Goal: Information Seeking & Learning: Learn about a topic

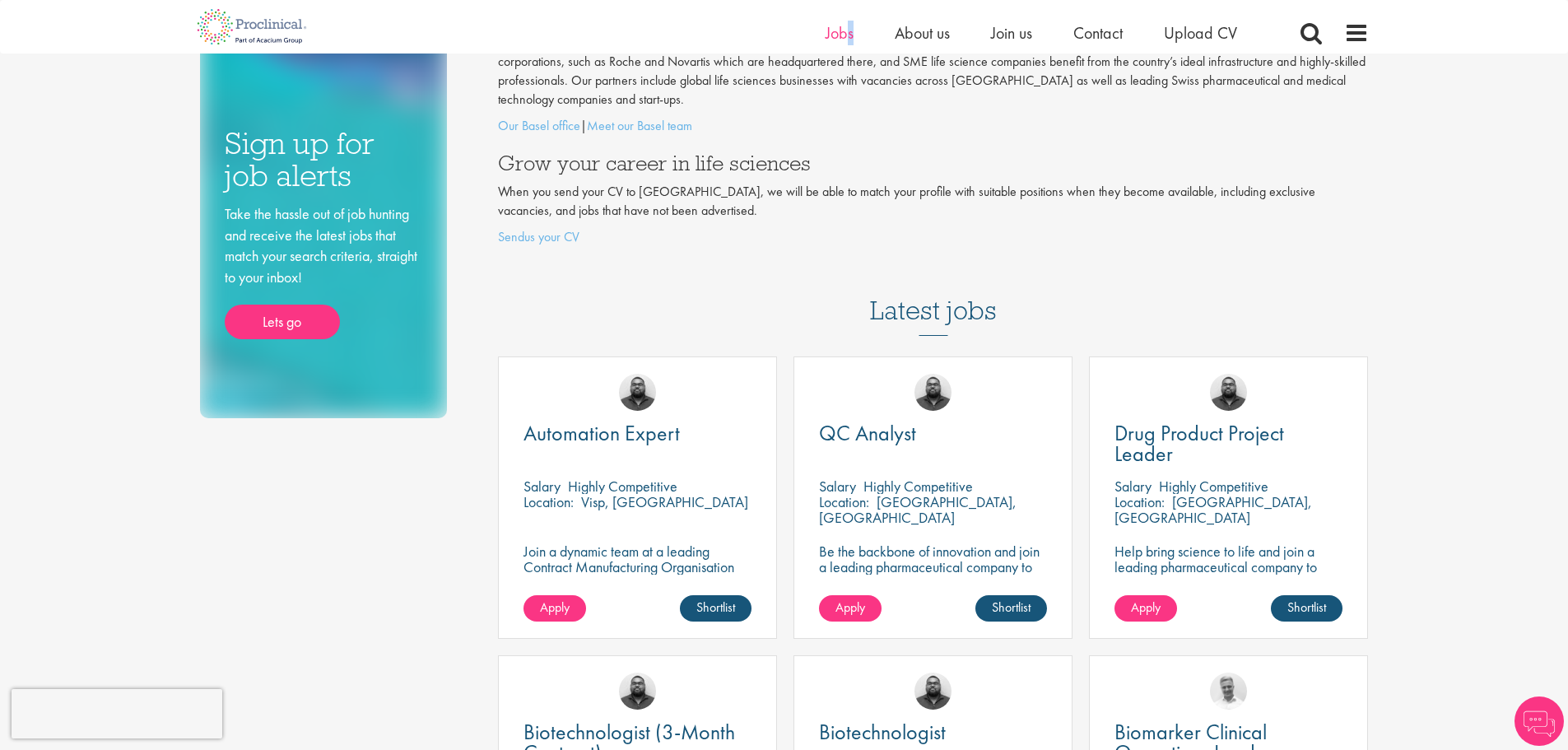
click at [845, 30] on ul "Home Jobs About us Join us Contact Upload CV" at bounding box center [1051, 33] width 453 height 25
click at [845, 30] on span "Jobs" at bounding box center [839, 33] width 28 height 22
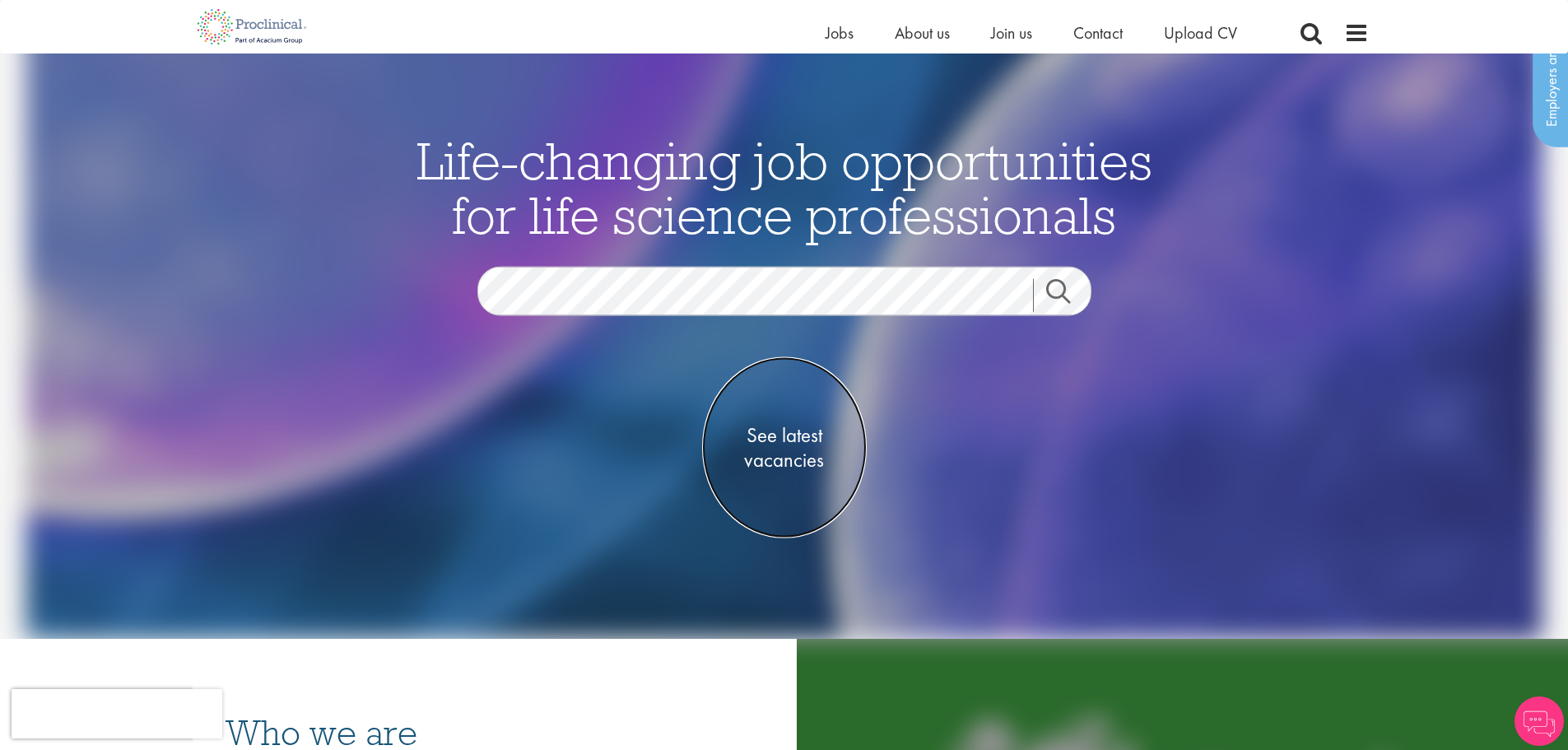
click at [773, 438] on span "See latest vacancies" at bounding box center [784, 448] width 164 height 50
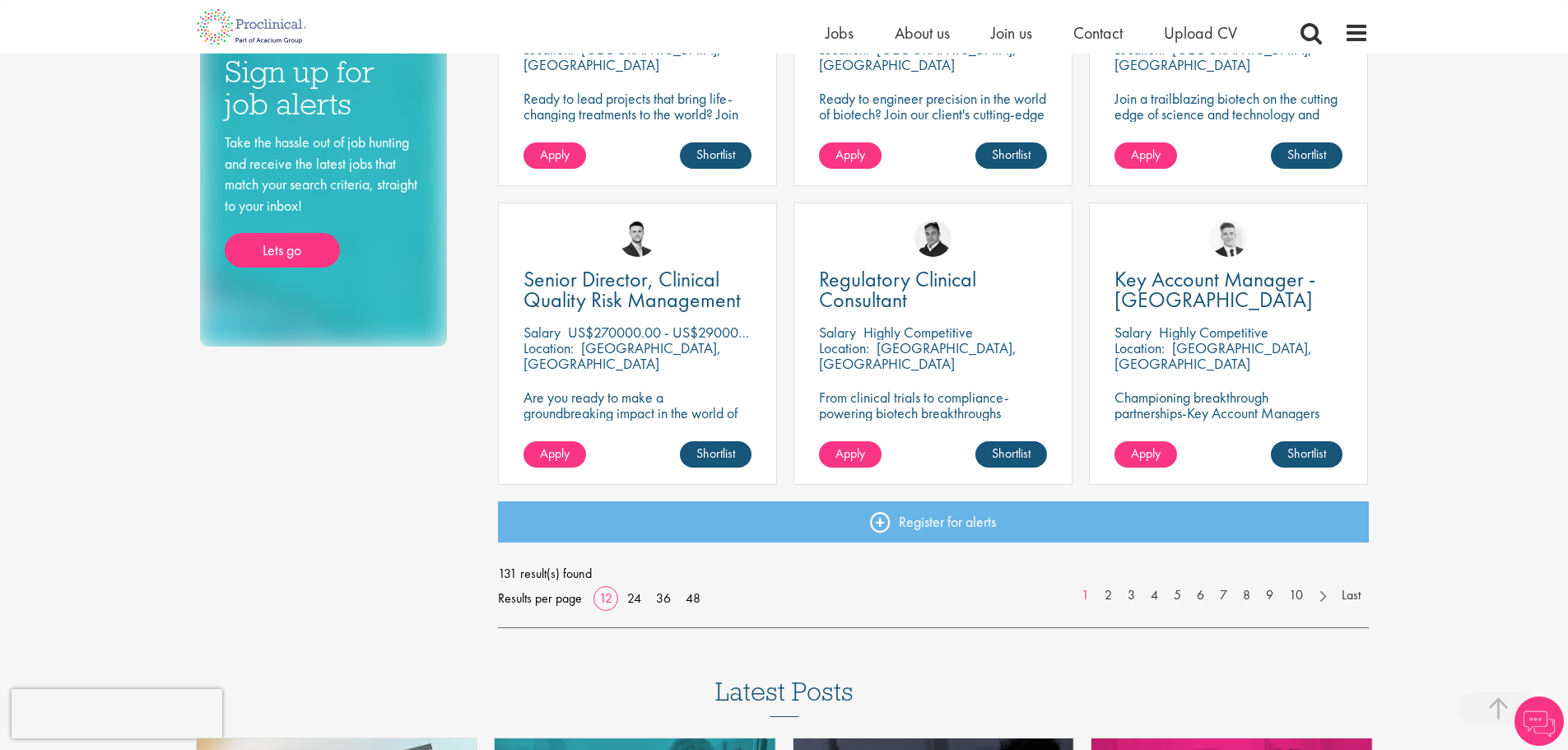
scroll to position [1070, 0]
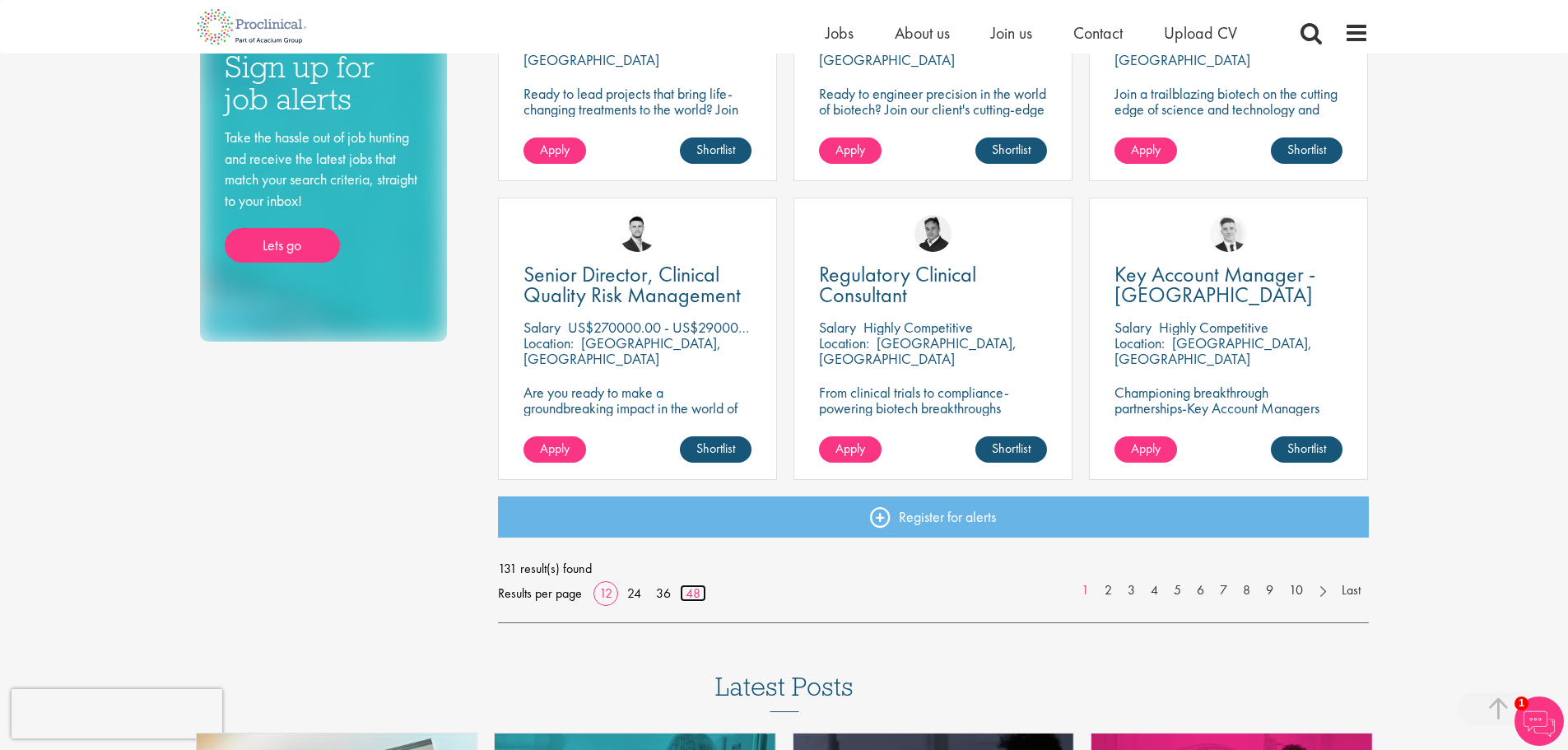
click at [694, 594] on link "48" at bounding box center [692, 592] width 27 height 17
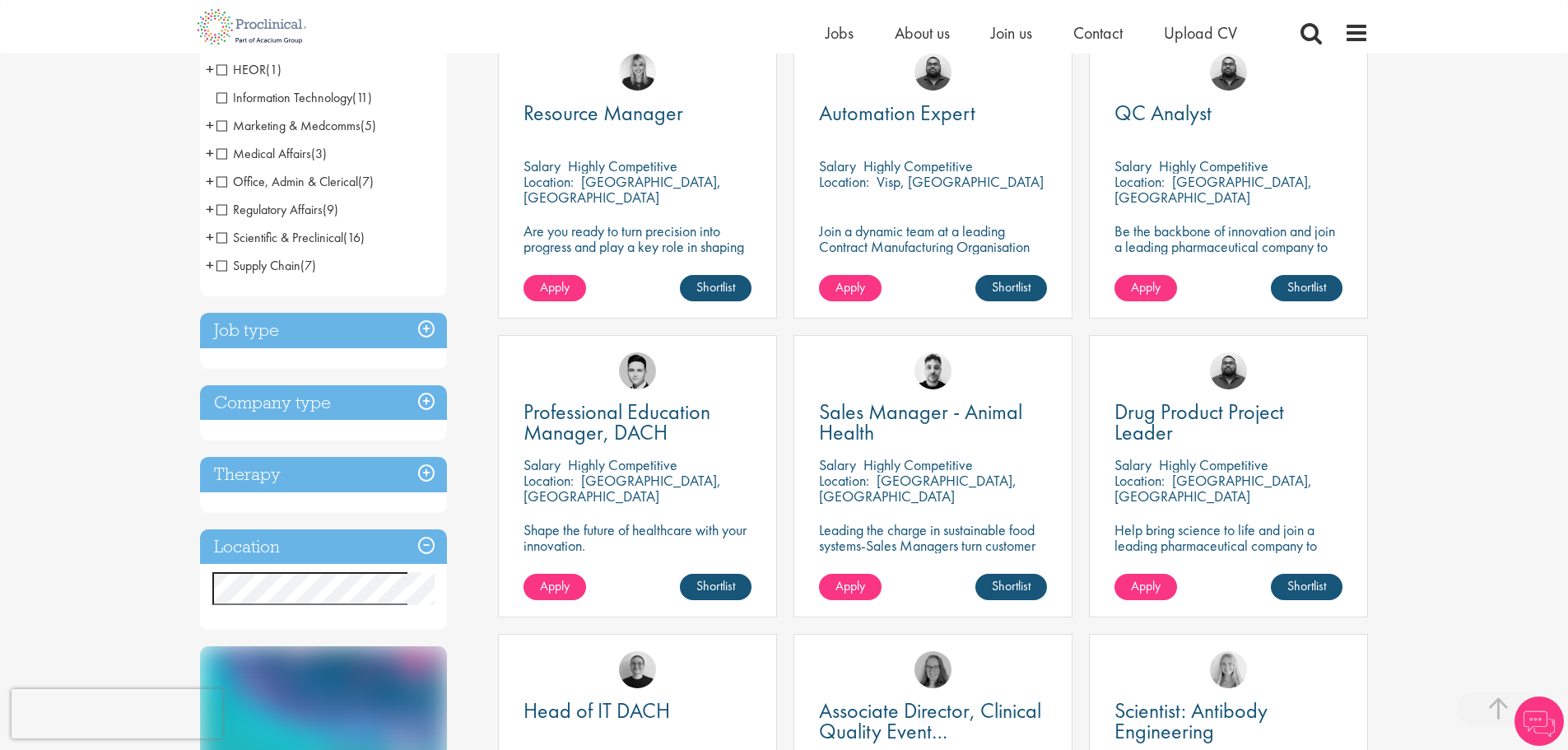
scroll to position [411, 0]
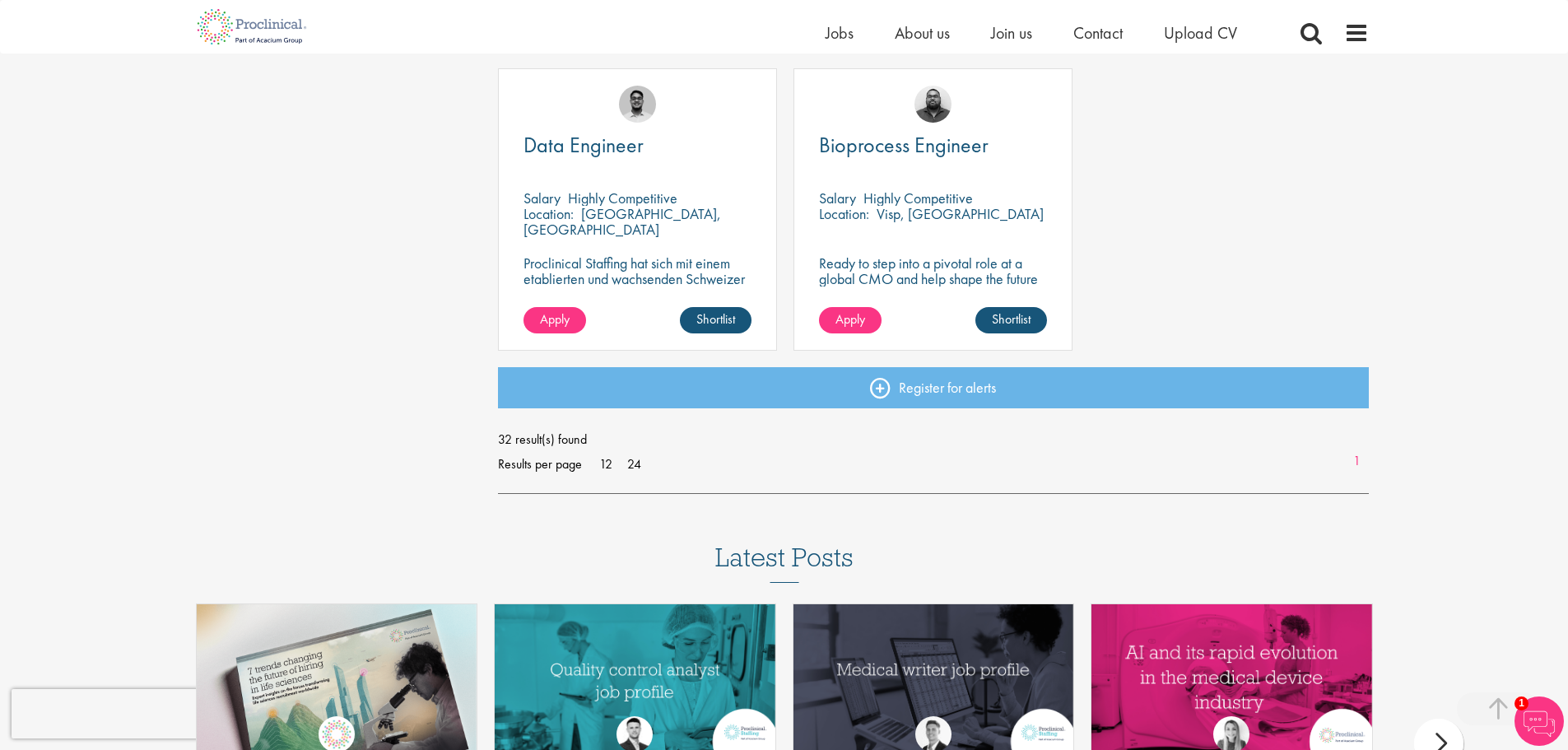
scroll to position [3293, 0]
